Goal: Transaction & Acquisition: Purchase product/service

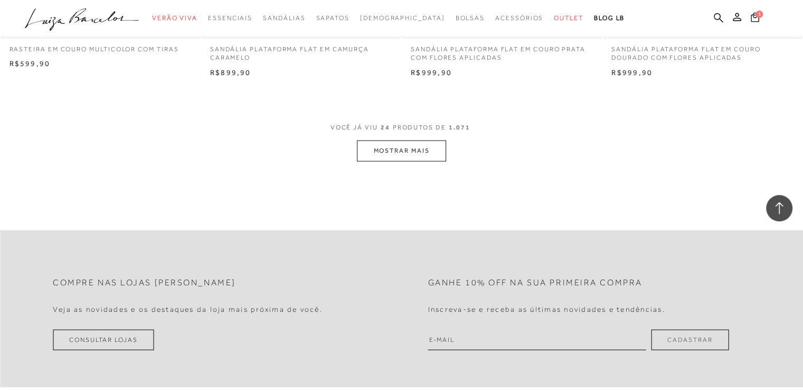
scroll to position [2217, 0]
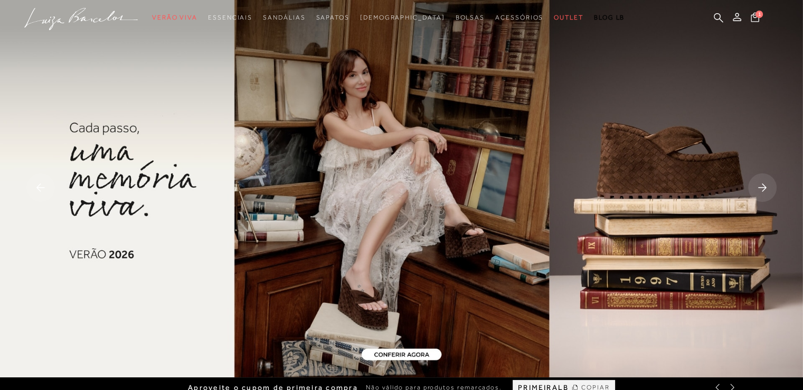
click at [758, 188] on rect at bounding box center [762, 187] width 29 height 29
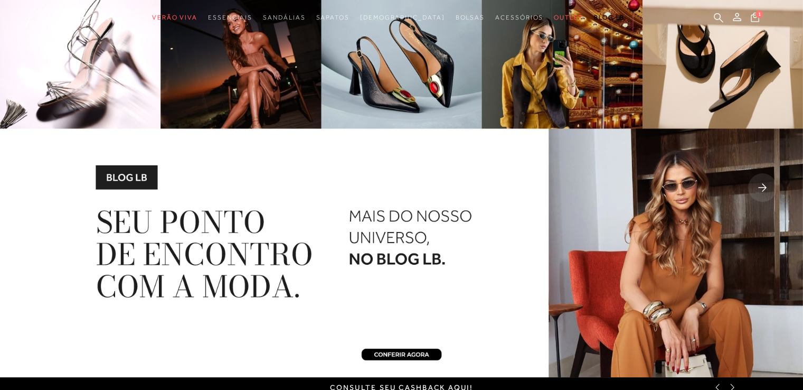
click at [762, 188] on rect at bounding box center [762, 187] width 29 height 29
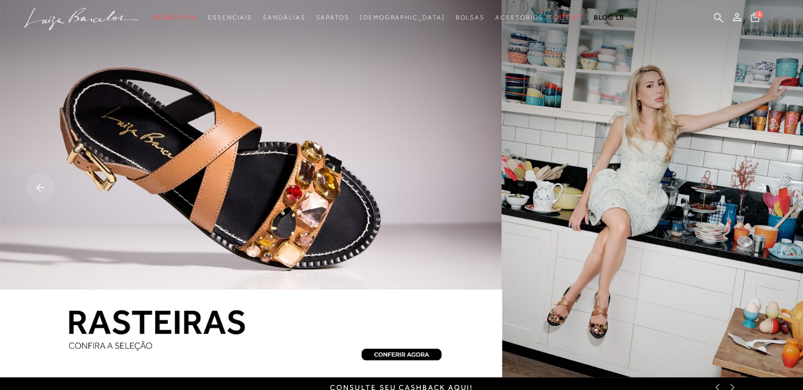
click at [762, 188] on rect at bounding box center [762, 187] width 29 height 29
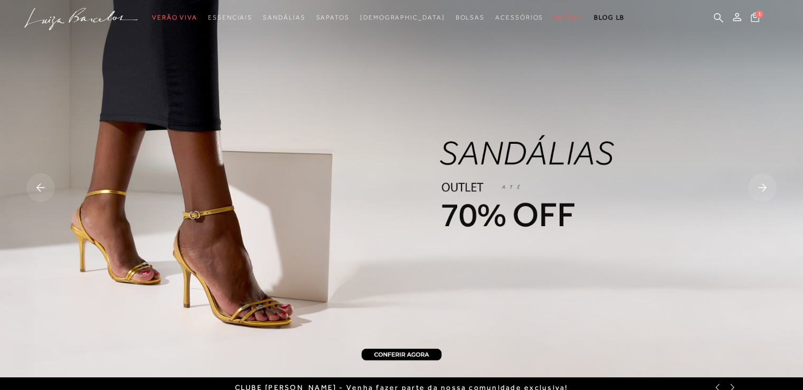
click at [762, 188] on rect at bounding box center [762, 187] width 29 height 29
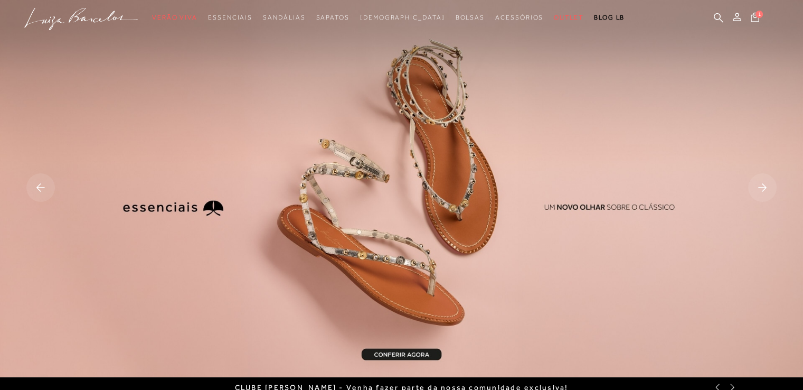
click at [762, 188] on rect at bounding box center [762, 187] width 29 height 29
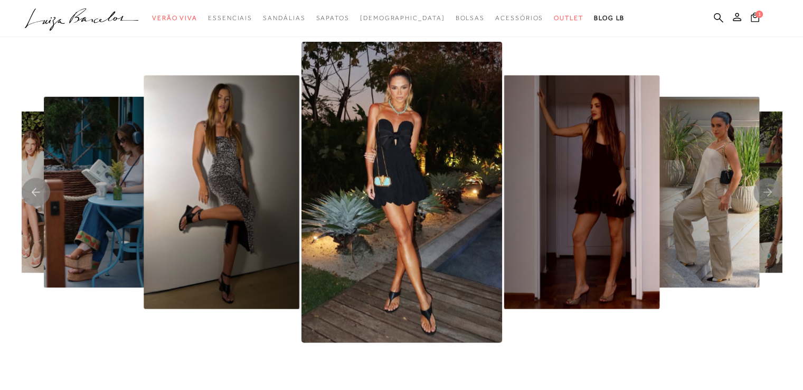
scroll to position [2217, 0]
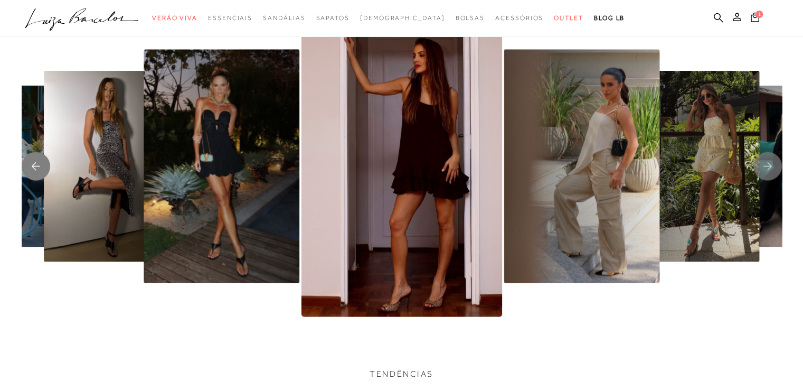
click at [43, 171] on rect "Previous slide" at bounding box center [36, 166] width 29 height 29
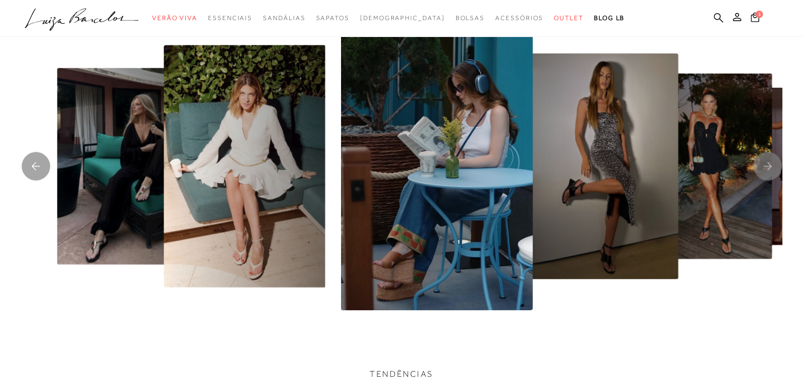
click at [538, 207] on div at bounding box center [253, 166] width 760 height 301
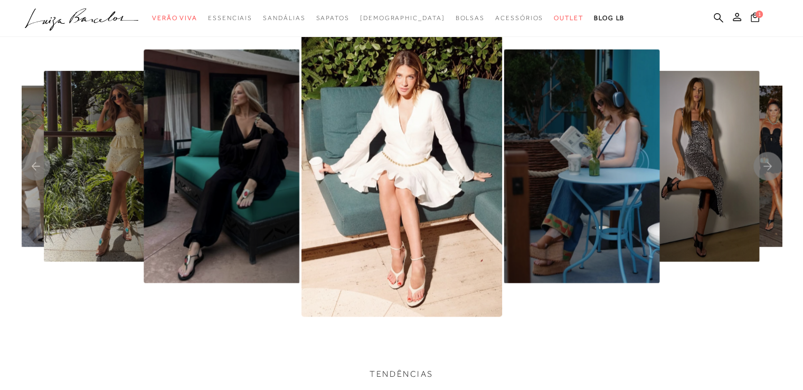
click at [393, 240] on img "3 / 8" at bounding box center [401, 166] width 201 height 301
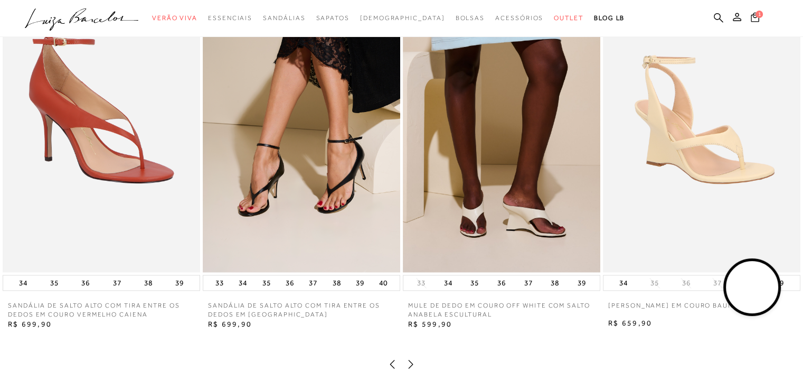
scroll to position [1531, 0]
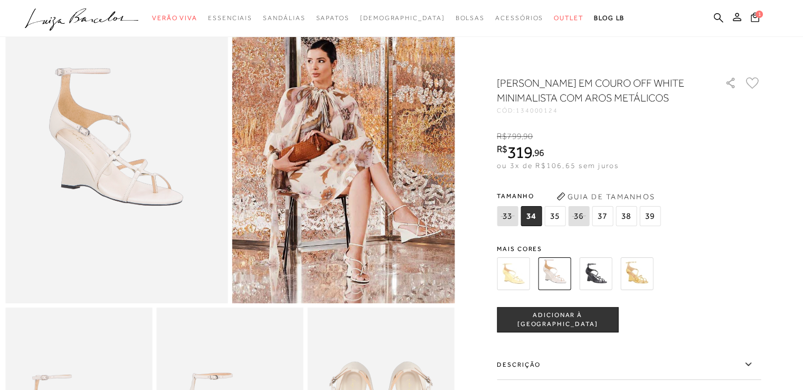
click at [644, 290] on img at bounding box center [636, 273] width 33 height 33
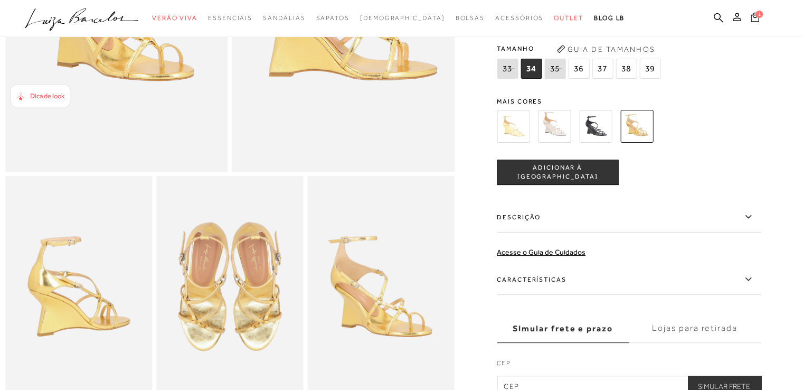
scroll to position [106, 0]
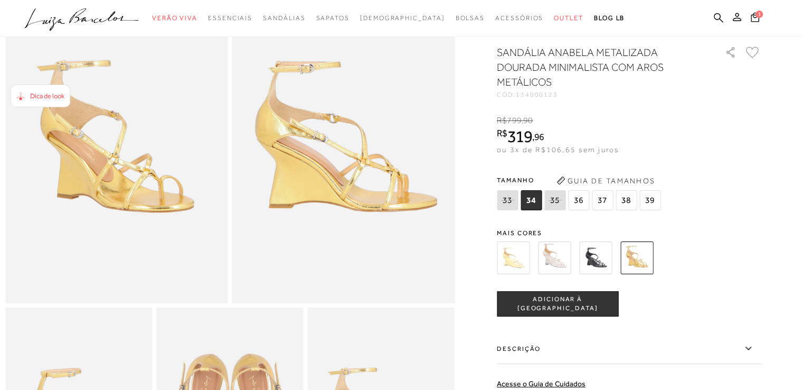
click at [595, 265] on img at bounding box center [595, 257] width 33 height 33
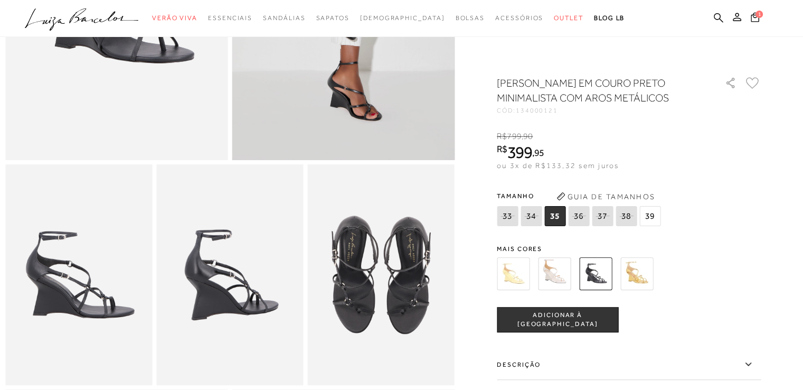
scroll to position [264, 0]
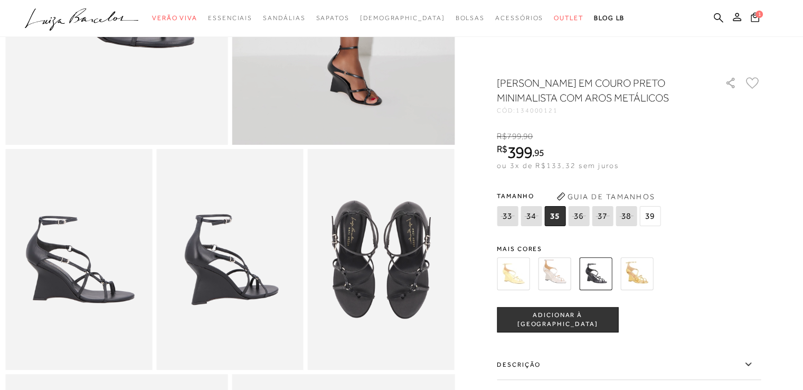
click at [517, 277] on img at bounding box center [513, 273] width 33 height 33
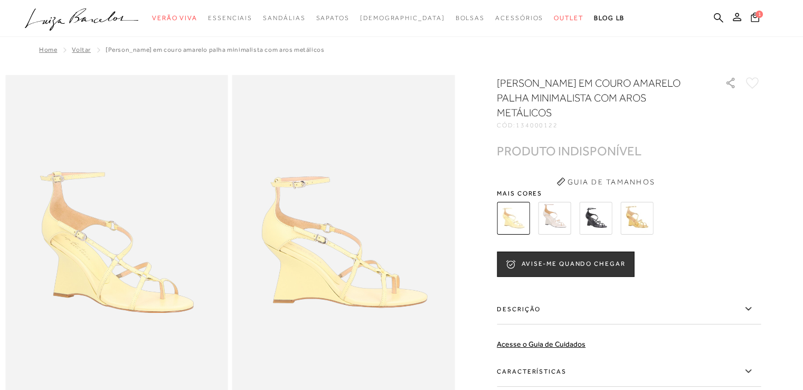
click at [638, 220] on img at bounding box center [636, 218] width 33 height 33
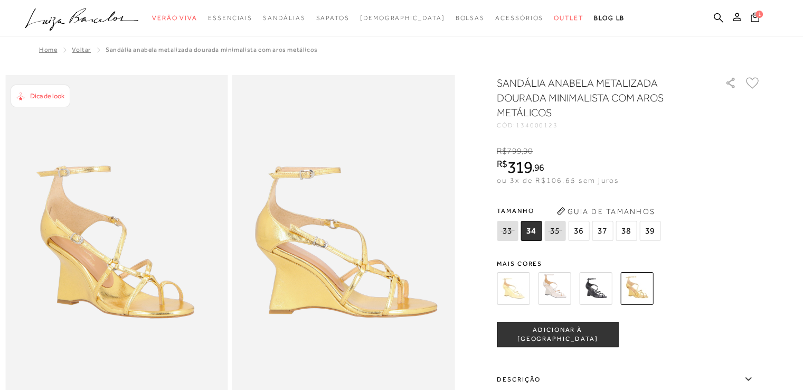
click at [589, 228] on span "36" at bounding box center [578, 231] width 21 height 20
click at [548, 329] on button "ADICIONAR À [GEOGRAPHIC_DATA]" at bounding box center [557, 334] width 121 height 25
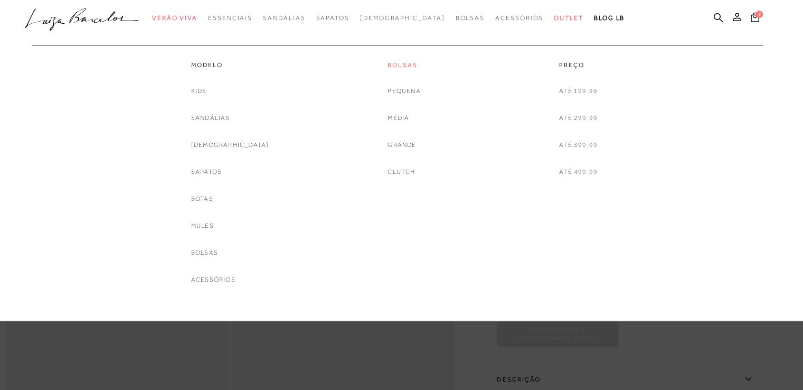
click at [401, 65] on link "Bolsas" at bounding box center [403, 65] width 33 height 9
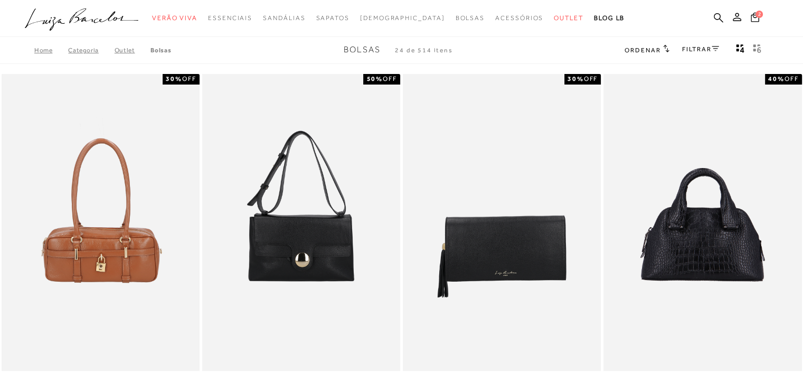
click at [634, 48] on span "Ordenar" at bounding box center [643, 49] width 36 height 7
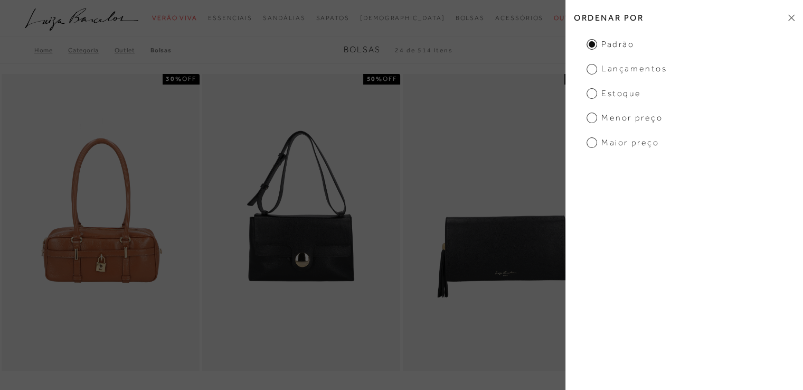
click at [790, 13] on h2 "Ordenar por" at bounding box center [684, 17] width 238 height 25
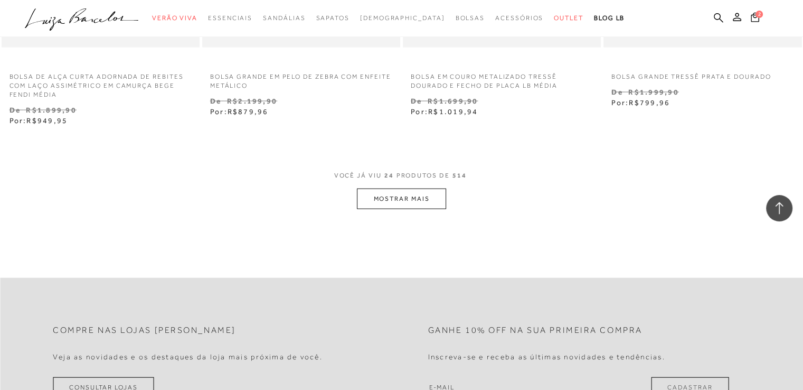
scroll to position [2217, 0]
click at [403, 199] on button "MOSTRAR MAIS" at bounding box center [401, 198] width 89 height 21
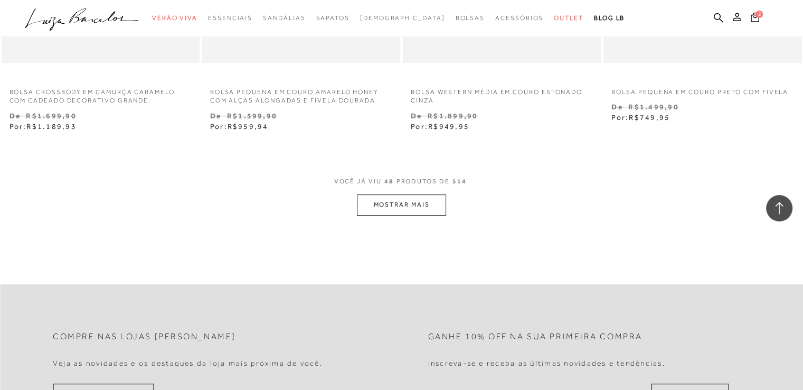
scroll to position [4540, 0]
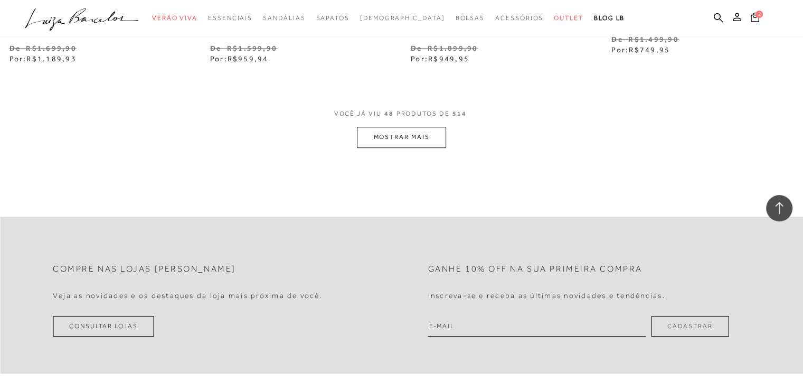
click at [430, 143] on button "MOSTRAR MAIS" at bounding box center [401, 137] width 89 height 21
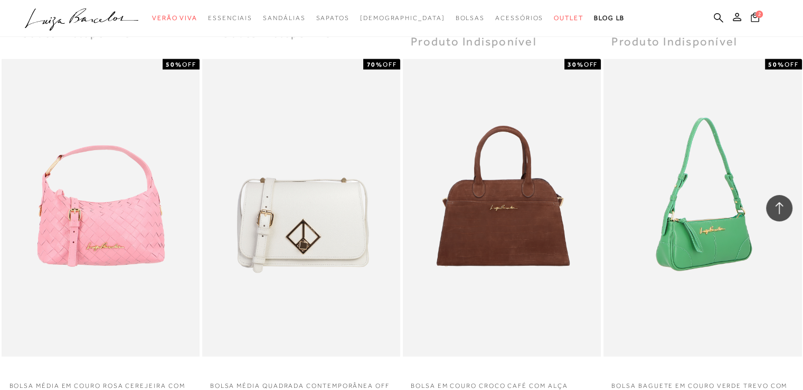
scroll to position [6441, 0]
